Goal: Transaction & Acquisition: Purchase product/service

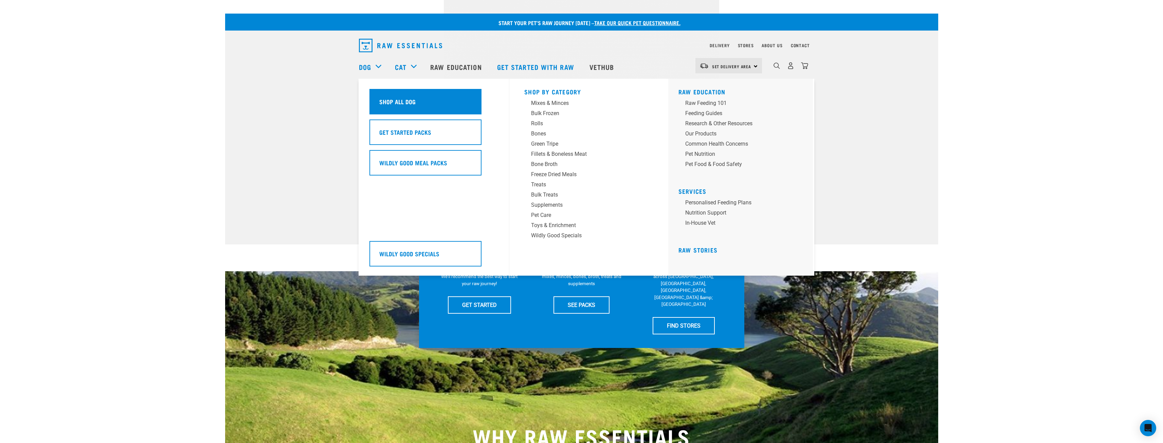
click at [412, 104] on h5 "Shop All Dog" at bounding box center [397, 101] width 36 height 9
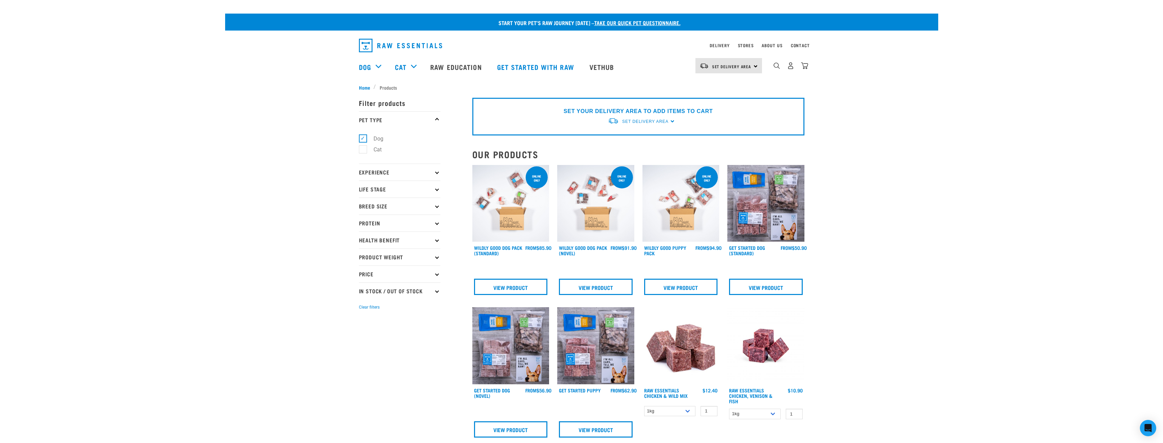
click at [431, 188] on p "Life Stage" at bounding box center [399, 189] width 81 height 17
click at [384, 230] on label "Puppy" at bounding box center [377, 230] width 29 height 8
click at [363, 230] on input "Puppy" at bounding box center [361, 228] width 4 height 4
checkbox input "true"
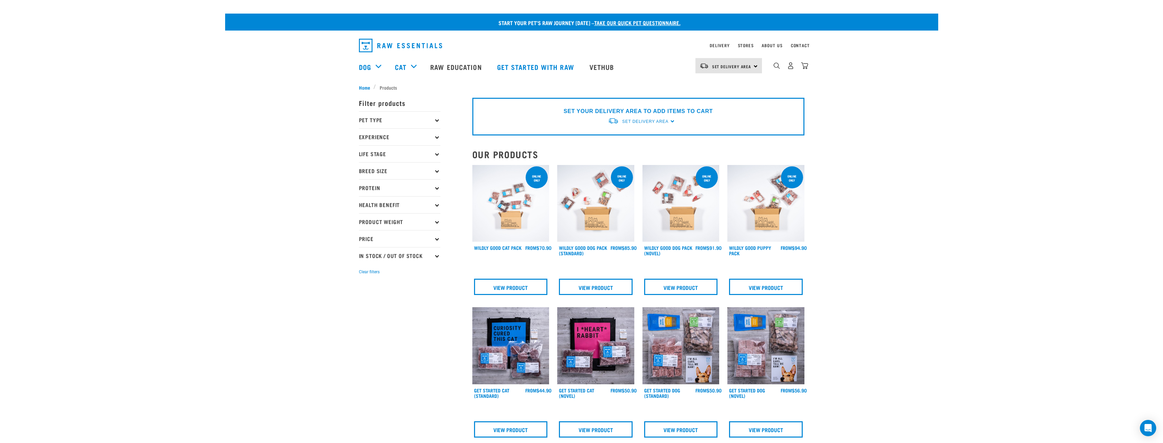
click at [439, 153] on p "Life Stage" at bounding box center [399, 153] width 81 height 17
